Goal: Task Accomplishment & Management: Manage account settings

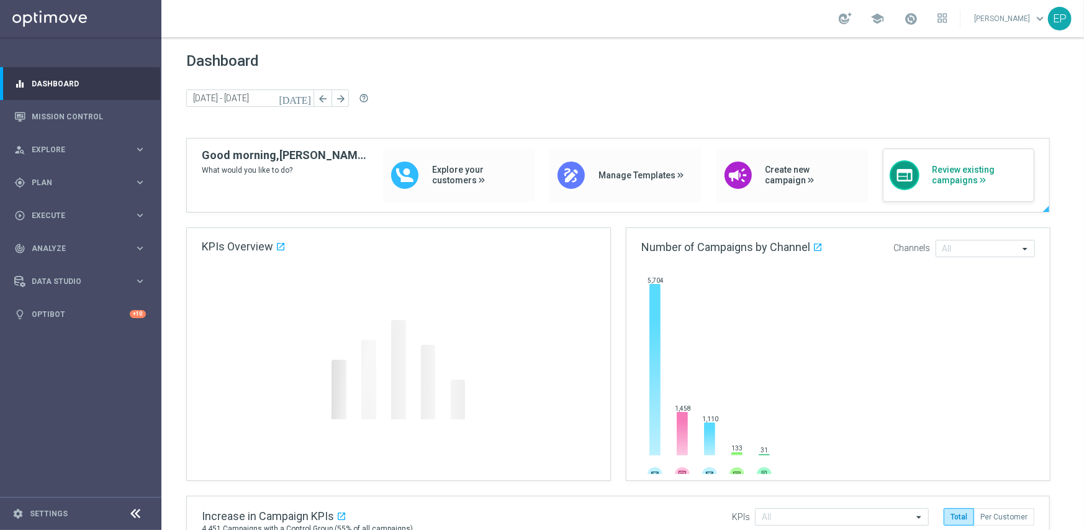
click at [946, 170] on span "Review existing campaigns" at bounding box center [980, 175] width 96 height 21
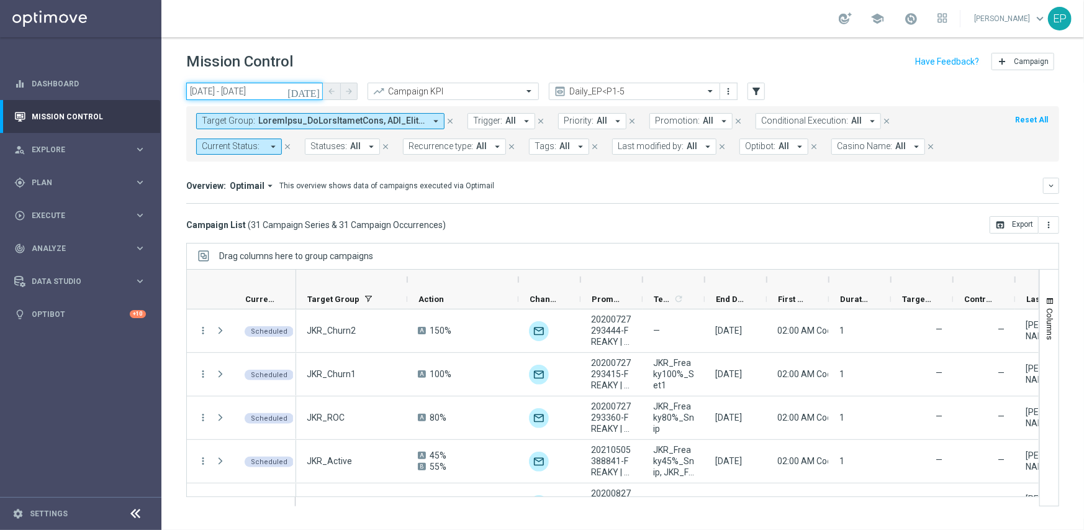
click at [238, 90] on input "[DATE] - [DATE]" at bounding box center [254, 91] width 137 height 17
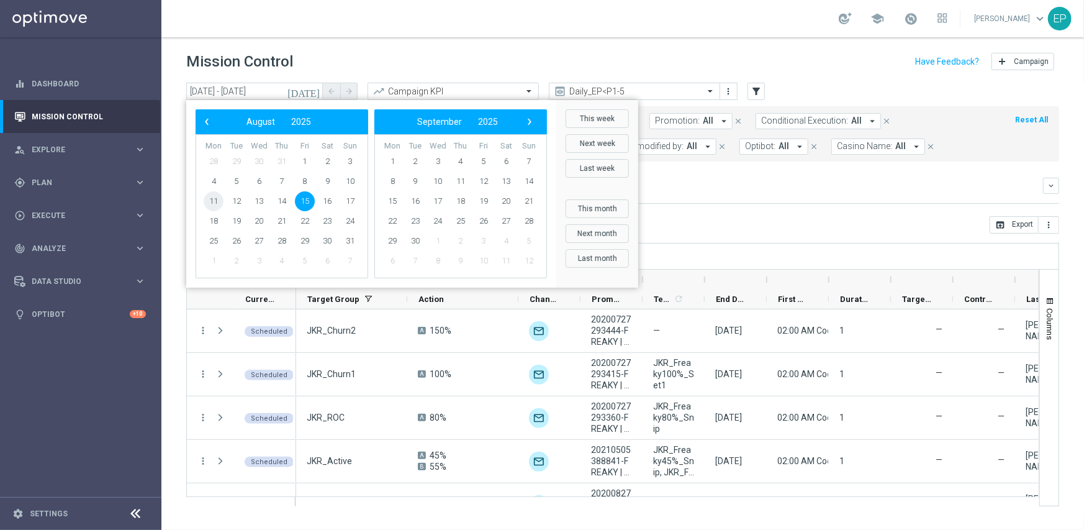
click at [212, 199] on span "11" at bounding box center [214, 201] width 20 height 20
type input "[DATE] - [DATE]"
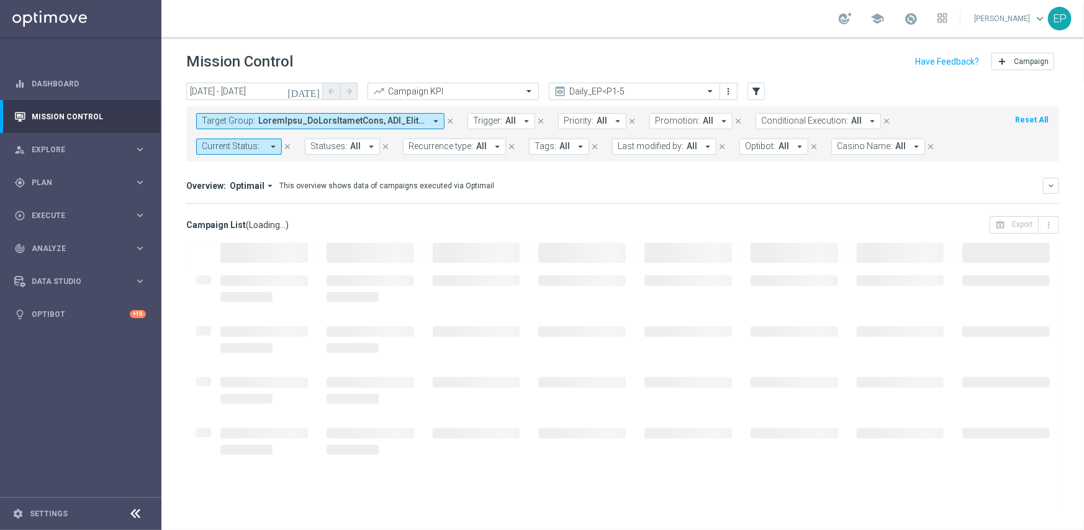
click at [132, 509] on icon at bounding box center [136, 513] width 15 height 15
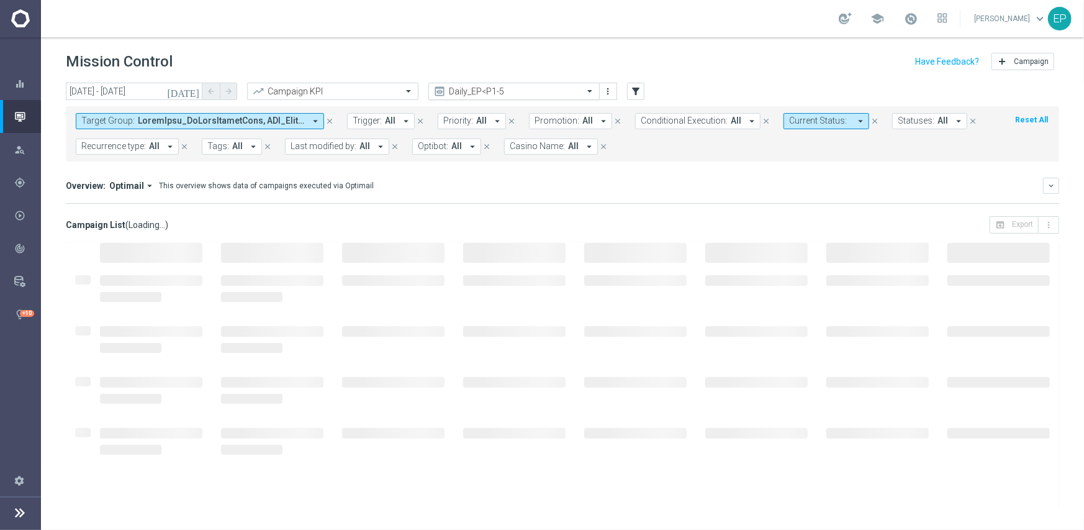
click at [536, 88] on input "text" at bounding box center [501, 91] width 133 height 11
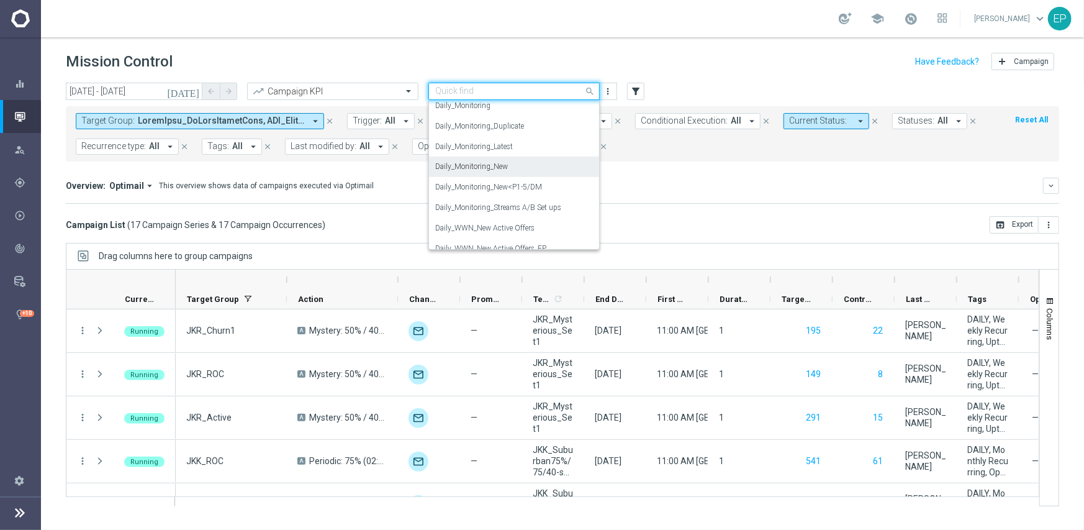
scroll to position [435, 0]
click at [545, 188] on div "Daily_Monitoring_New<P1-5/DM" at bounding box center [514, 186] width 158 height 20
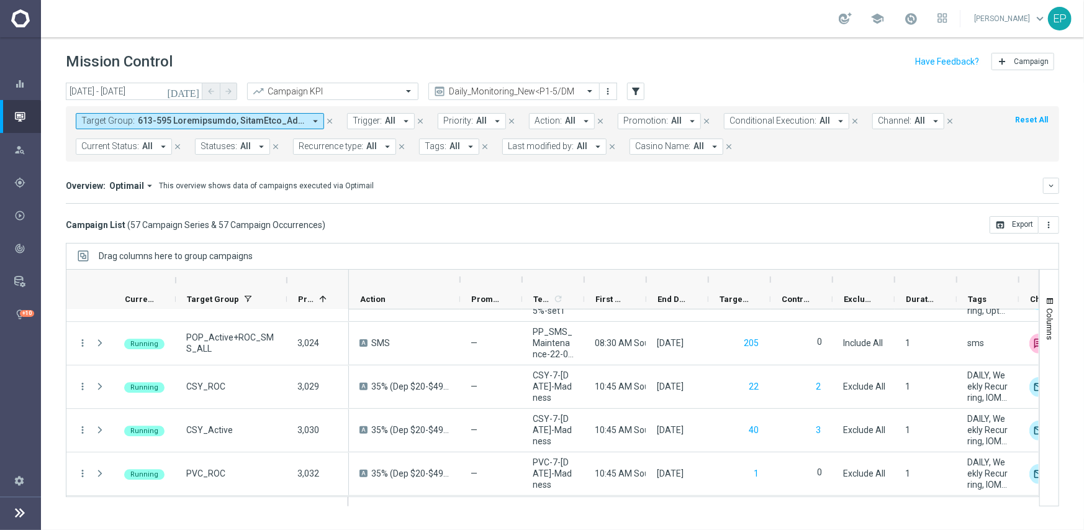
scroll to position [2290, 0]
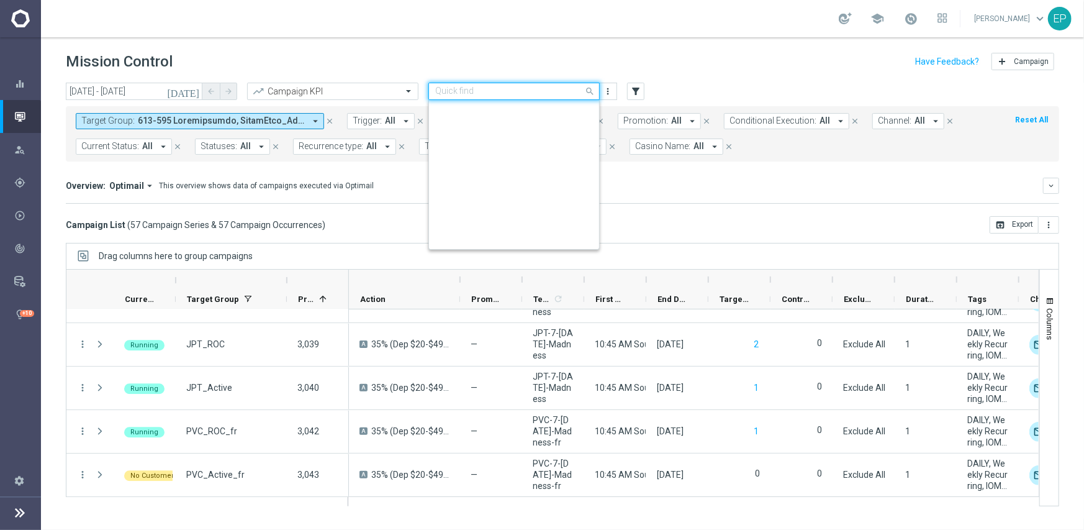
click at [548, 83] on div "Quick find Daily_Monitoring_New<P1-5/DM" at bounding box center [513, 91] width 171 height 17
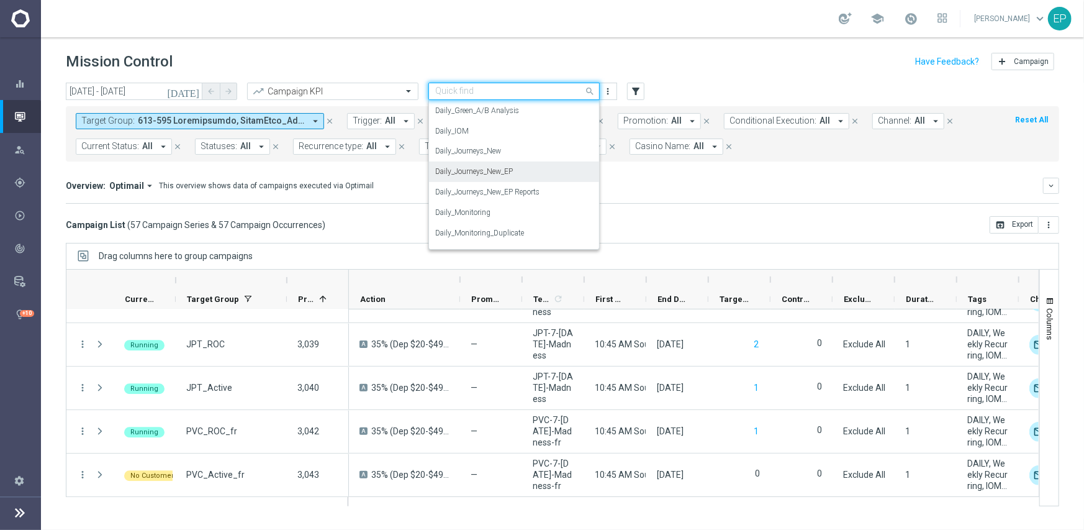
scroll to position [326, 0]
click at [470, 153] on label "Daily_Journeys_New" at bounding box center [468, 152] width 66 height 11
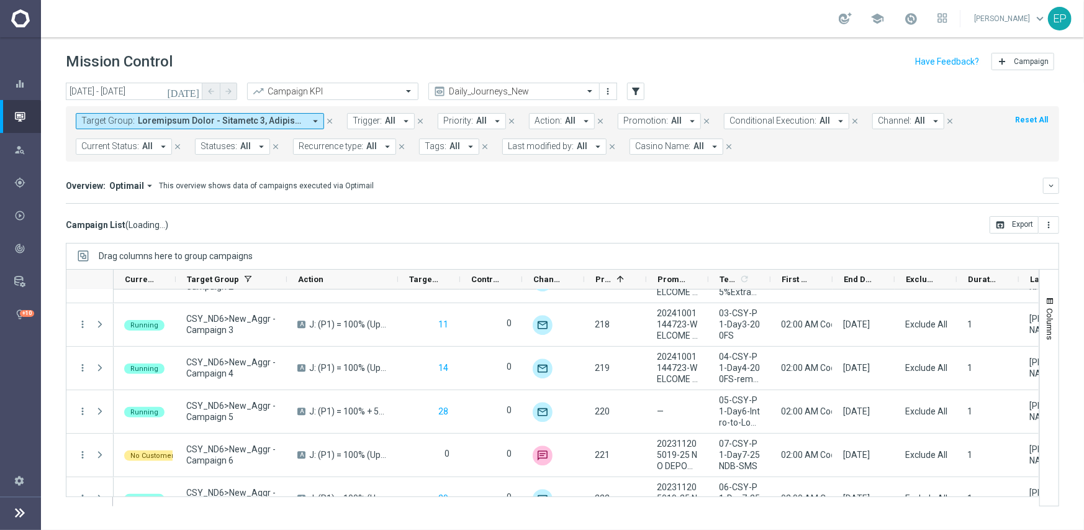
scroll to position [2267, 0]
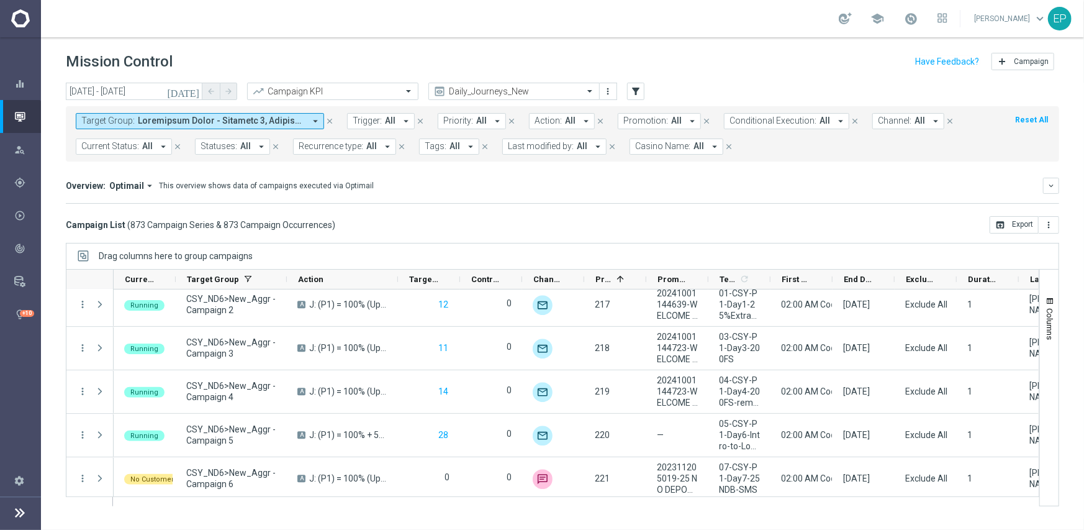
click at [138, 150] on button "Current Status: All arrow_drop_down" at bounding box center [124, 146] width 96 height 16
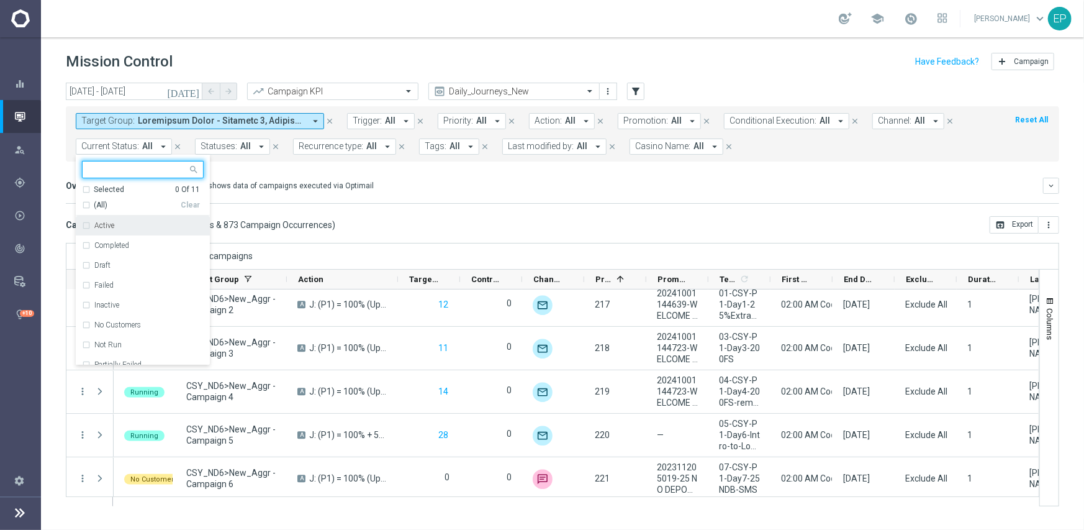
click at [97, 207] on span "(All)" at bounding box center [101, 205] width 14 height 11
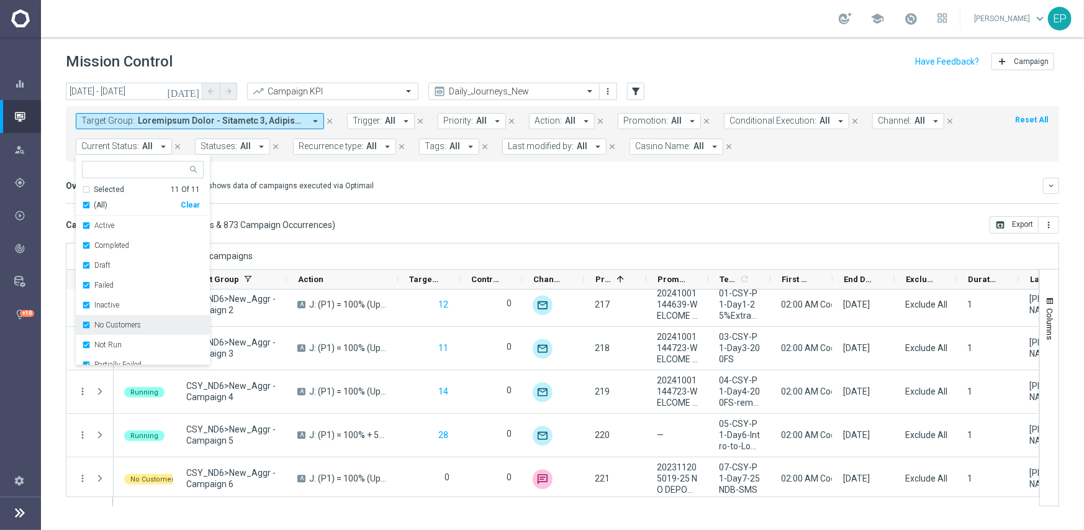
click at [137, 326] on label "No Customers" at bounding box center [117, 324] width 47 height 7
drag, startPoint x: 126, startPoint y: 346, endPoint x: 163, endPoint y: 328, distance: 41.4
click at [128, 345] on div "Running" at bounding box center [143, 342] width 122 height 20
click at [525, 229] on div "Campaign List ( 873 Campaign Series & 873 Campaign Occurrences ) open_in_browse…" at bounding box center [563, 224] width 994 height 17
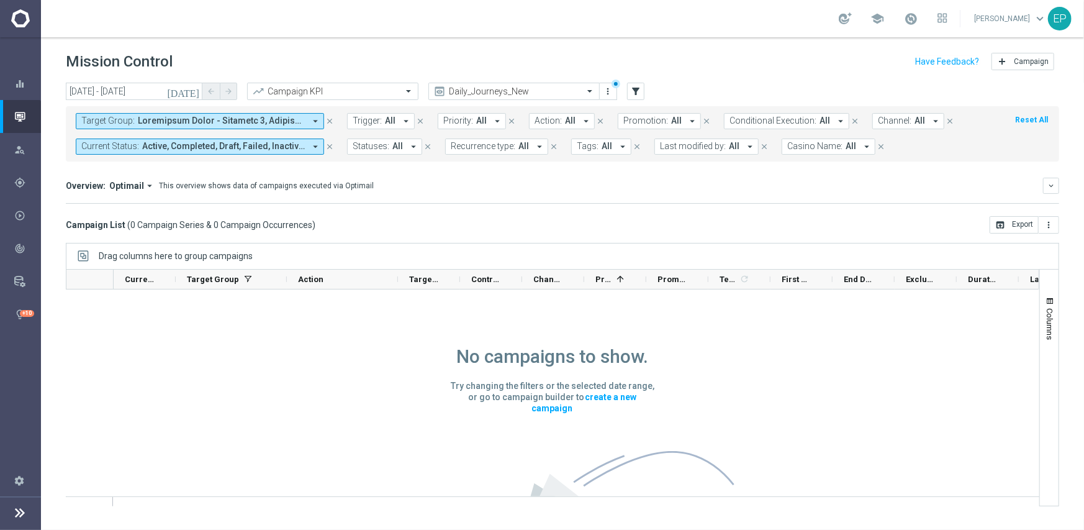
scroll to position [0, 0]
